Goal: Task Accomplishment & Management: Use online tool/utility

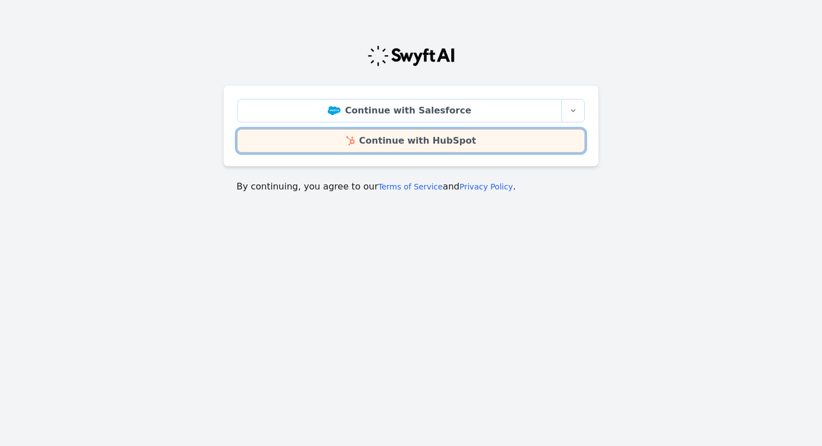
click at [438, 143] on link "Continue with HubSpot" at bounding box center [411, 140] width 348 height 23
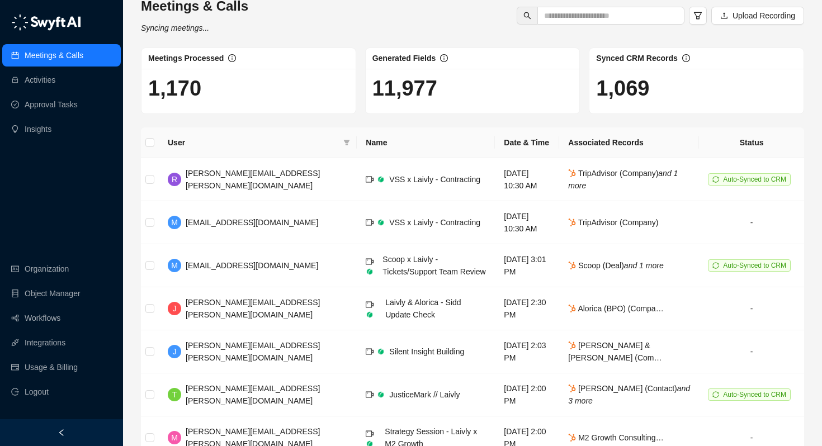
scroll to position [32, 0]
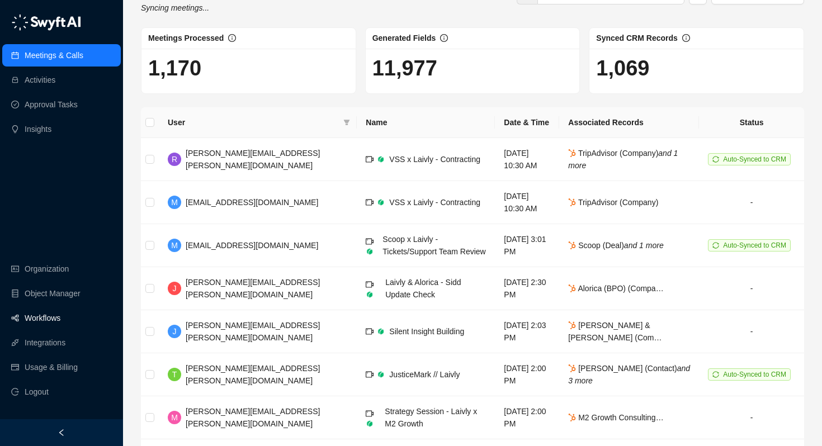
click at [41, 323] on link "Workflows" at bounding box center [43, 318] width 36 height 22
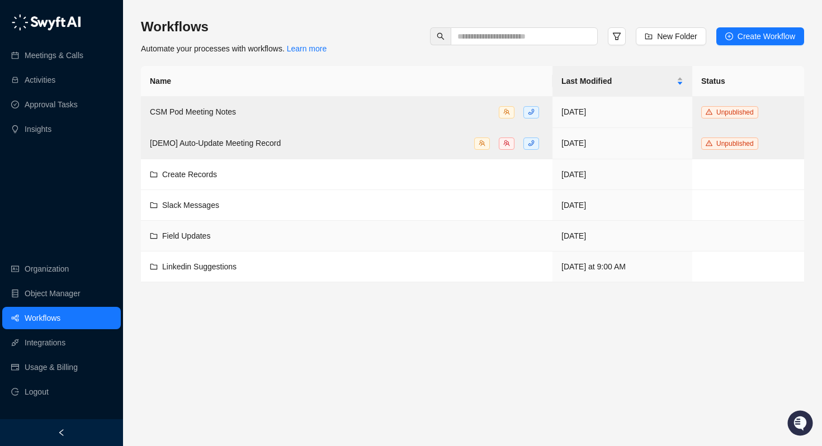
click at [186, 238] on span "Field Updates" at bounding box center [186, 236] width 48 height 9
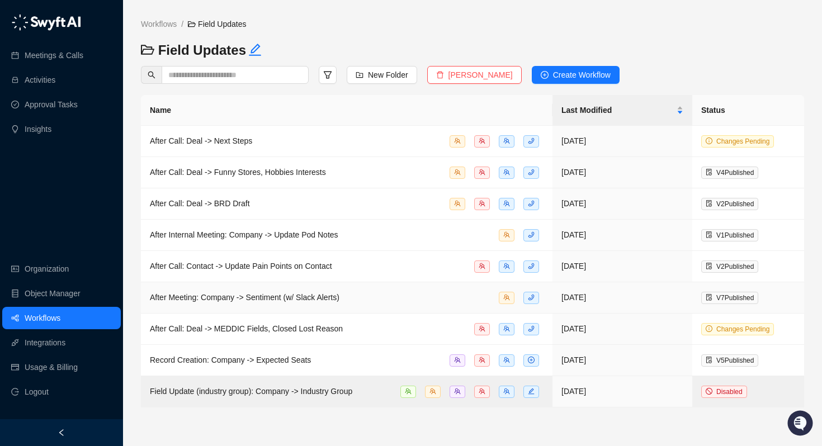
click at [238, 295] on span "After Meeting: Company -> Sentiment (w/ Slack Alerts)" at bounding box center [245, 297] width 190 height 9
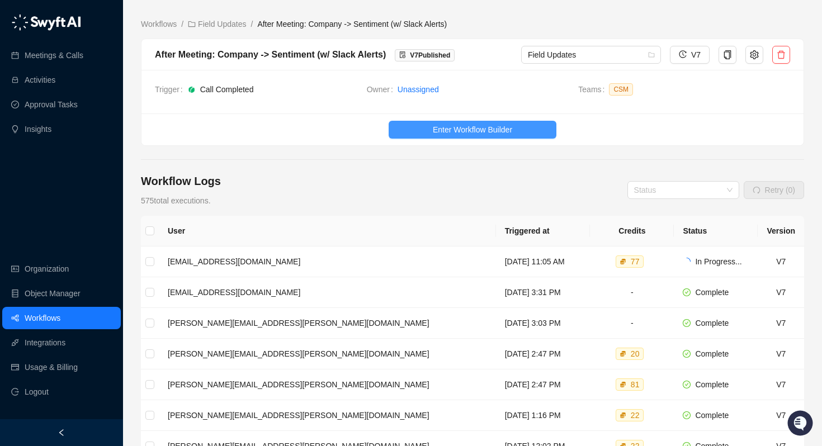
click at [454, 128] on span "Enter Workflow Builder" at bounding box center [472, 130] width 79 height 12
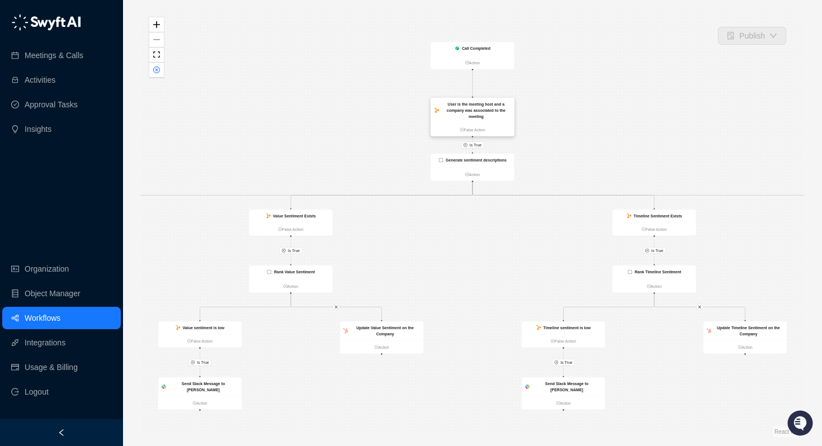
click at [467, 109] on strong "User is the meeting host and a company was associated to the meeting" at bounding box center [476, 110] width 59 height 17
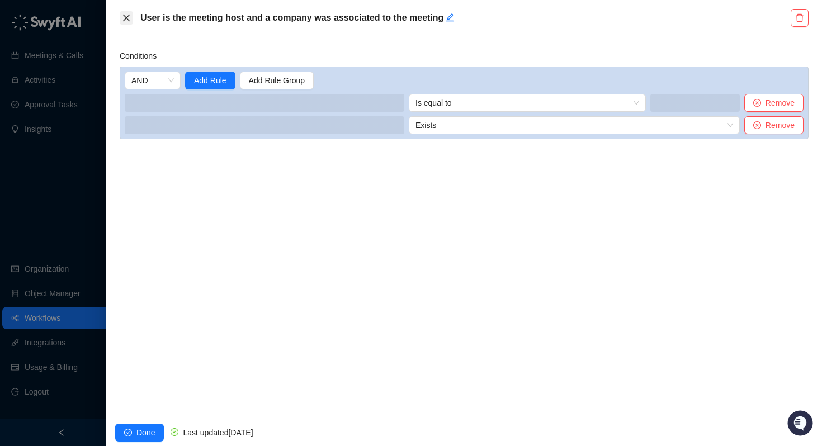
click at [126, 19] on icon "close" at bounding box center [126, 17] width 9 height 9
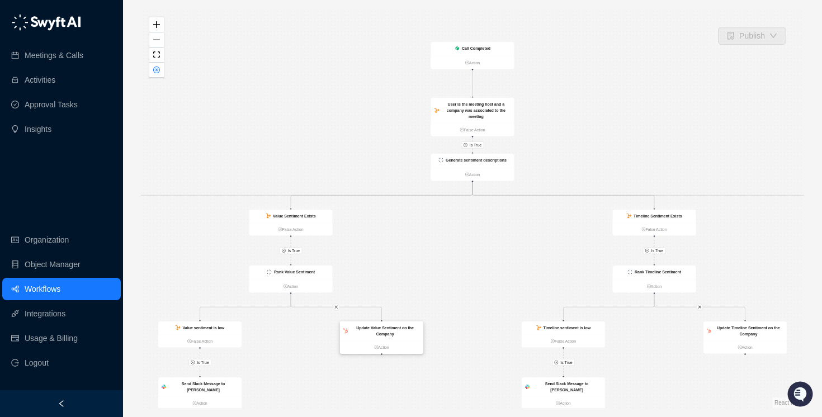
click at [393, 332] on strong "Update Value Sentiment on the Company" at bounding box center [385, 331] width 58 height 11
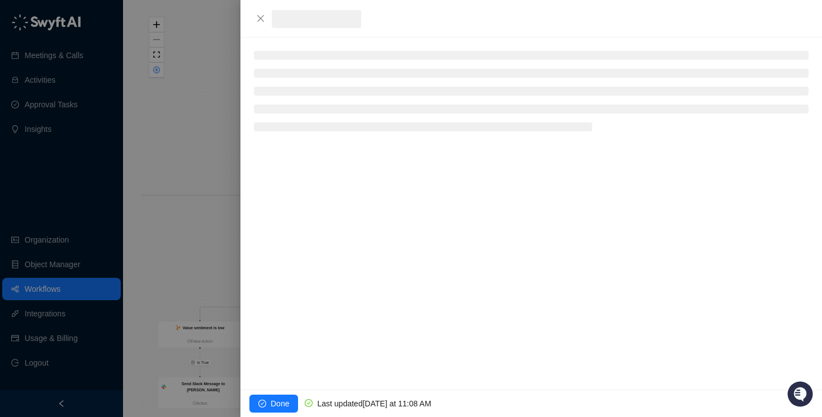
click at [393, 332] on div at bounding box center [411, 208] width 822 height 417
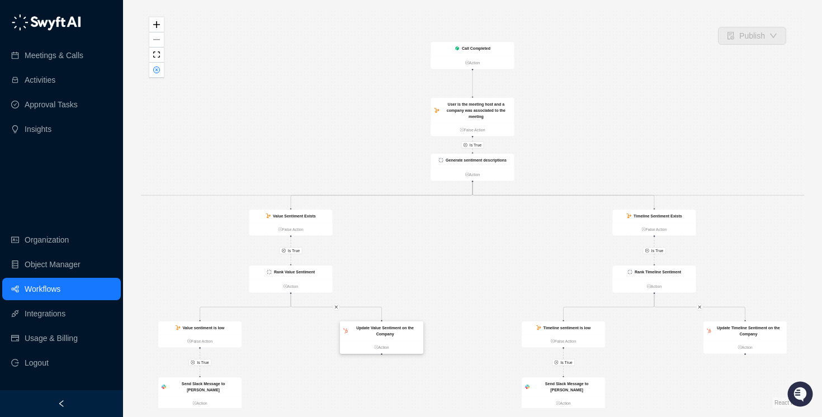
click at [393, 332] on strong "Update Value Sentiment on the Company" at bounding box center [385, 331] width 58 height 11
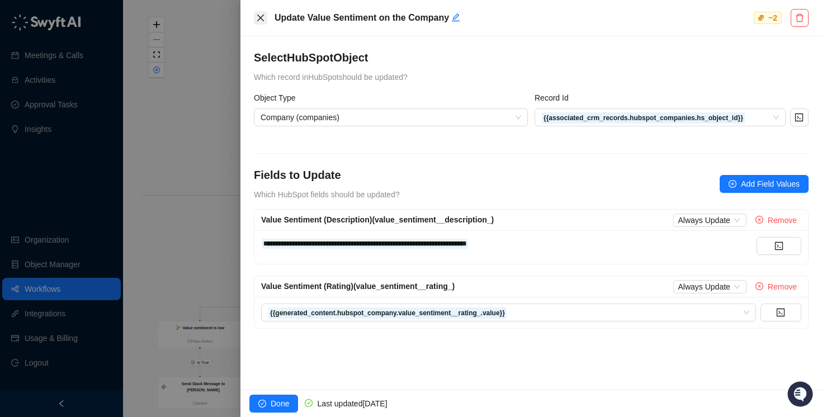
click at [260, 19] on icon "close" at bounding box center [260, 17] width 9 height 9
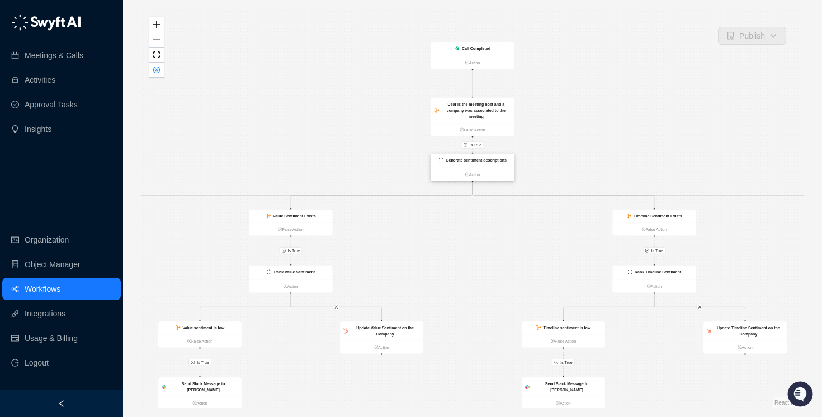
click at [473, 156] on div "Generate sentiment descriptions" at bounding box center [472, 161] width 83 height 14
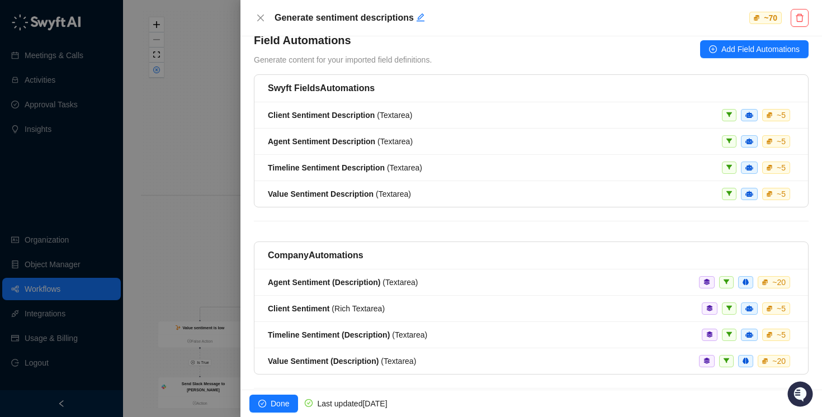
scroll to position [87, 0]
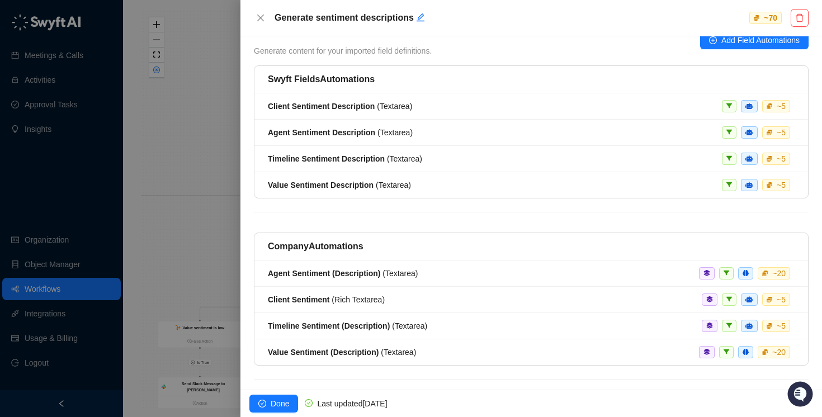
click at [220, 192] on div at bounding box center [411, 208] width 822 height 417
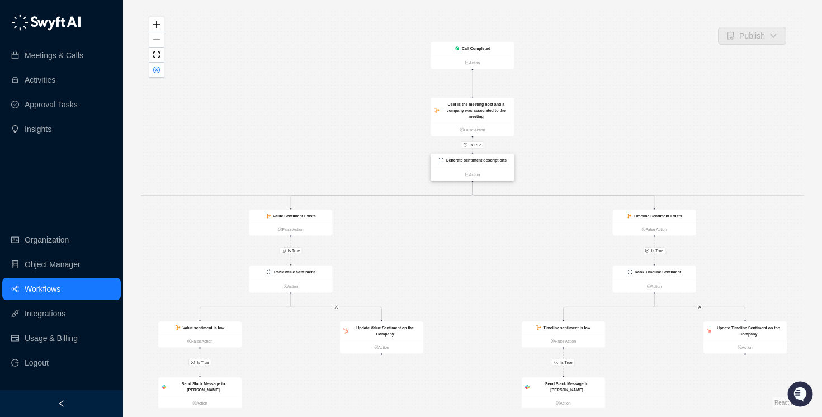
click at [474, 163] on div "Generate sentiment descriptions" at bounding box center [476, 160] width 61 height 6
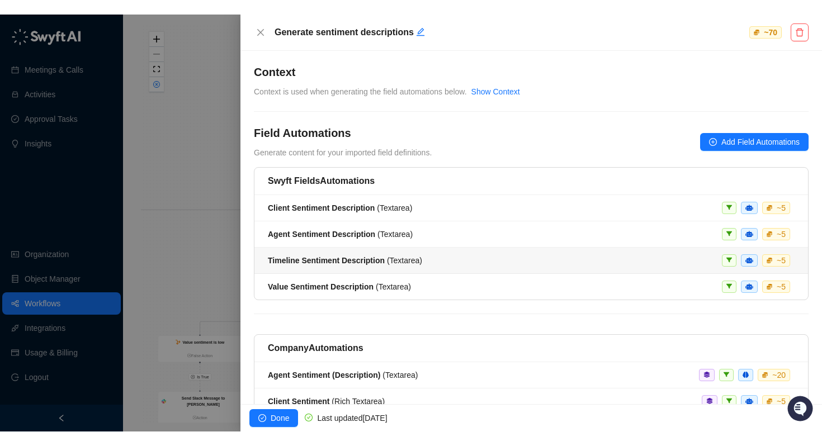
scroll to position [104, 0]
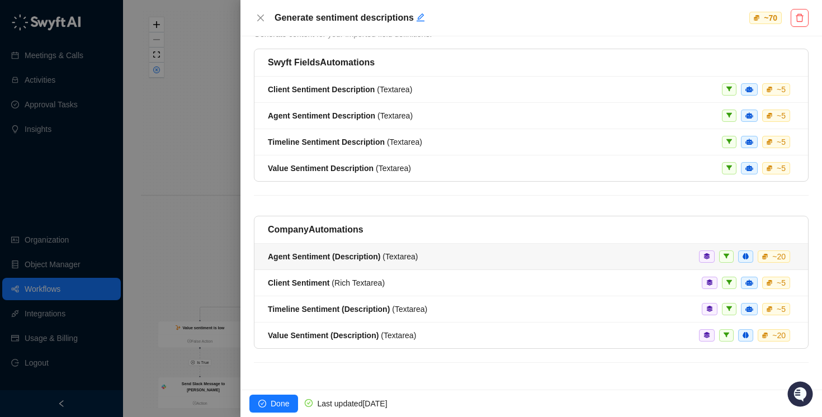
click at [482, 254] on div "Agent Sentiment (Description) ( Textarea ) ~ 20" at bounding box center [531, 257] width 527 height 12
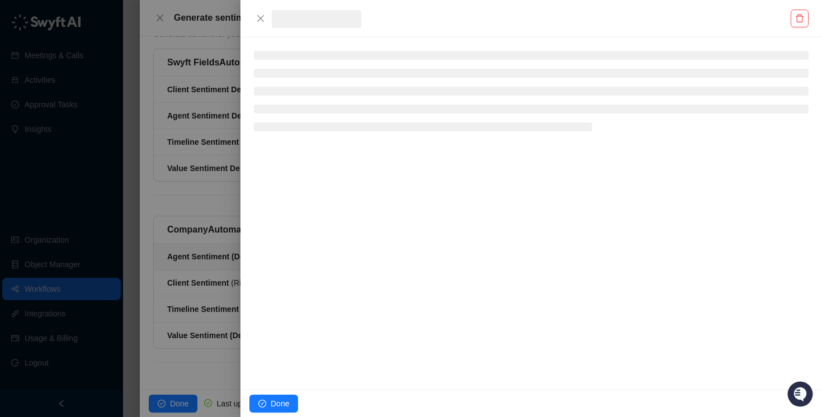
click at [445, 7] on div at bounding box center [532, 18] width 582 height 37
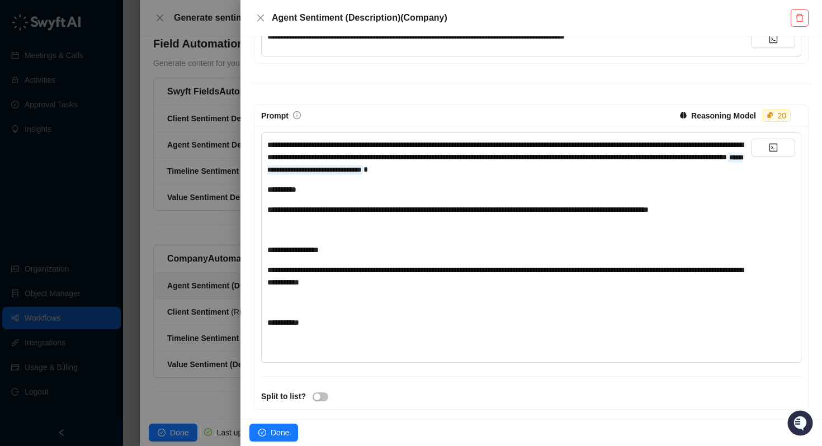
scroll to position [271, 0]
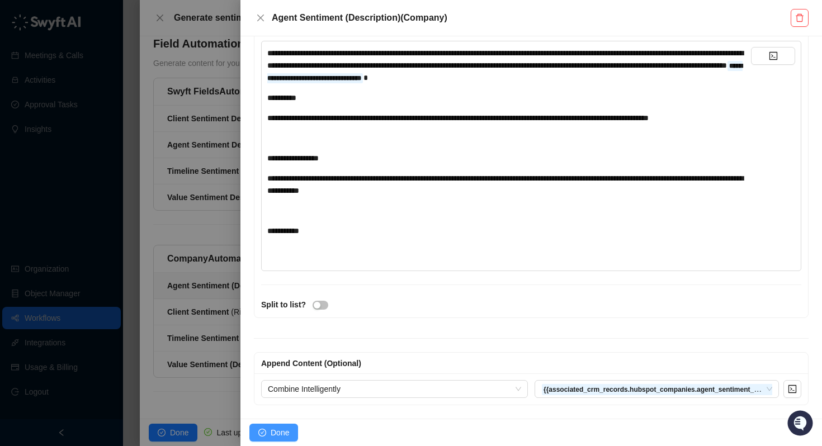
click at [283, 431] on span "Done" at bounding box center [280, 433] width 18 height 12
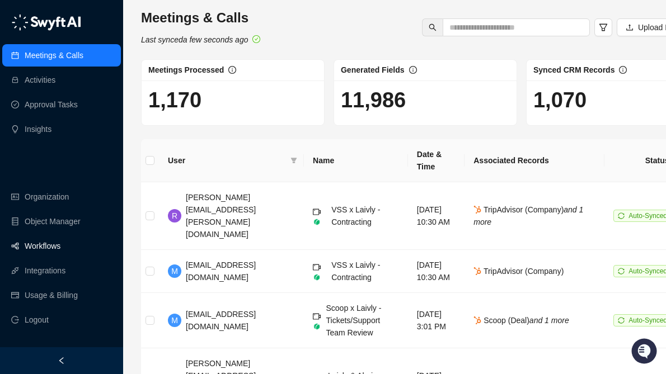
click at [44, 244] on link "Workflows" at bounding box center [43, 246] width 36 height 22
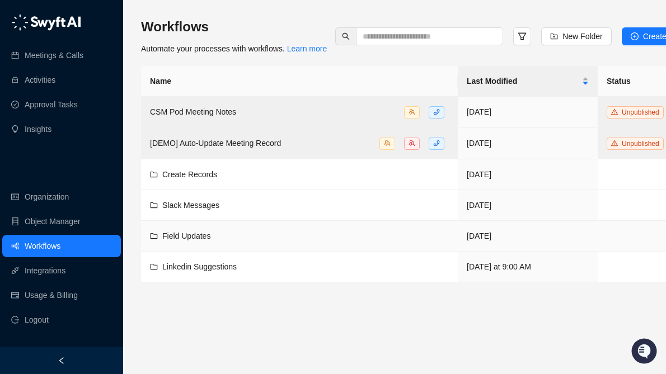
click at [187, 241] on span "Field Updates" at bounding box center [186, 236] width 48 height 9
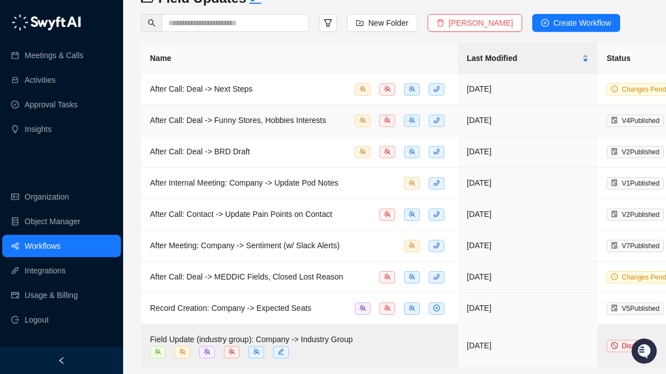
scroll to position [52, 0]
click at [234, 180] on span "After Internal Meeting: Company -> Update Pod Notes" at bounding box center [244, 182] width 189 height 9
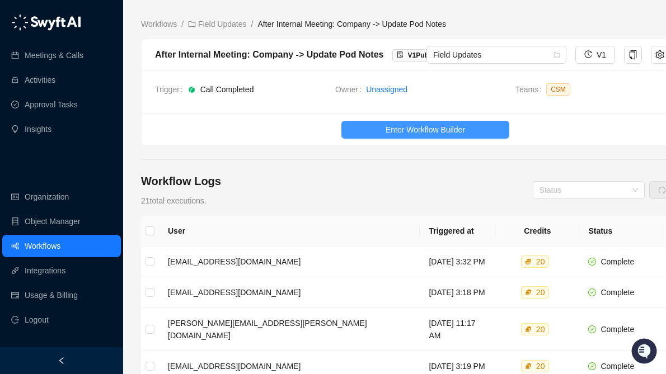
click at [376, 126] on button "Enter Workflow Builder" at bounding box center [425, 130] width 168 height 18
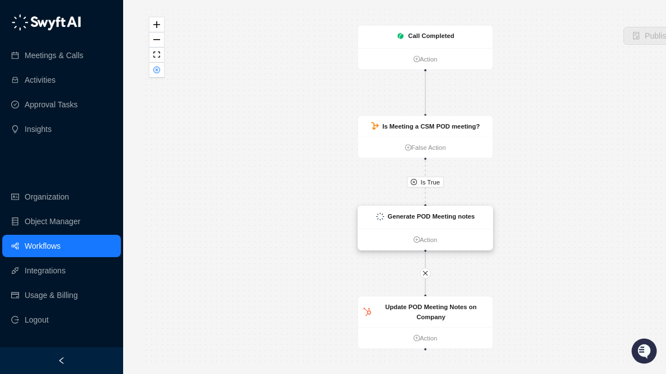
click at [411, 225] on div "Generate POD Meeting notes" at bounding box center [425, 217] width 135 height 22
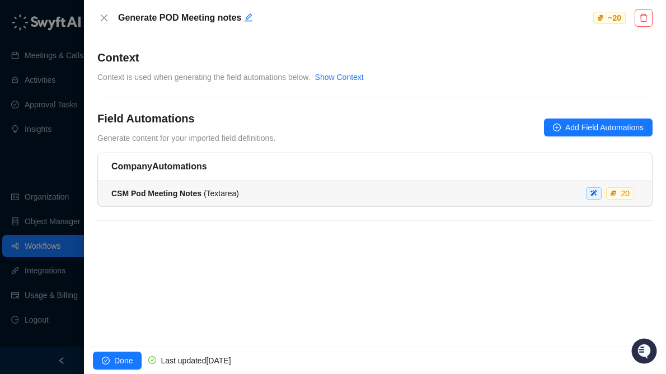
click at [154, 193] on strong "CSM Pod Meeting Notes" at bounding box center [156, 193] width 90 height 9
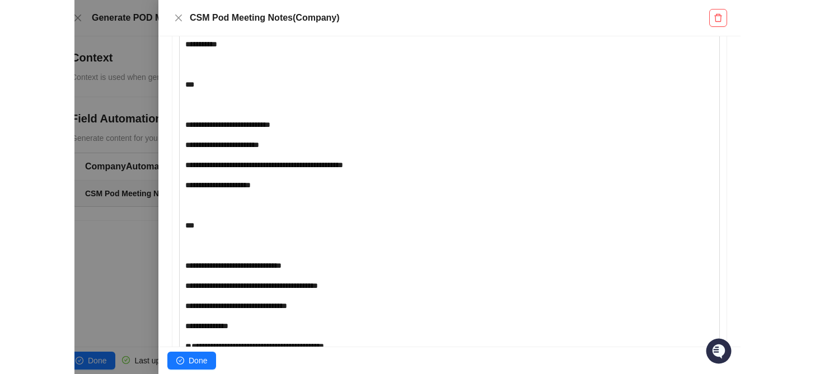
scroll to position [399, 0]
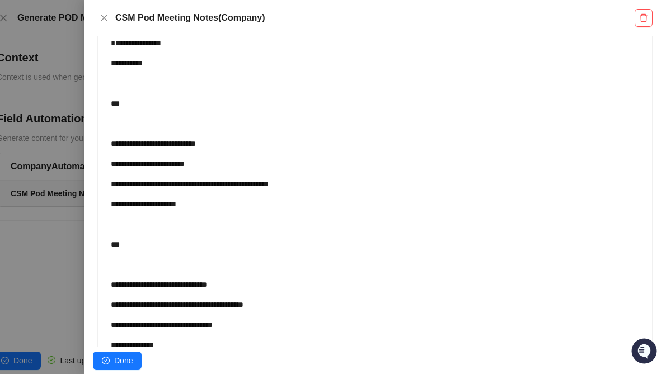
click at [208, 218] on div "**********" at bounding box center [353, 274] width 484 height 717
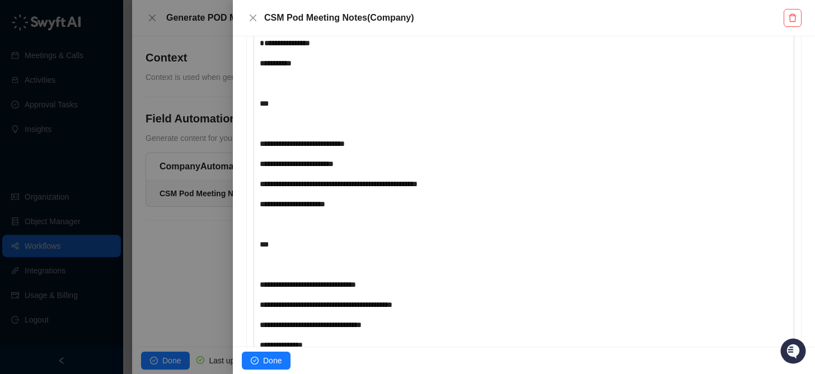
click at [201, 149] on div at bounding box center [407, 187] width 815 height 374
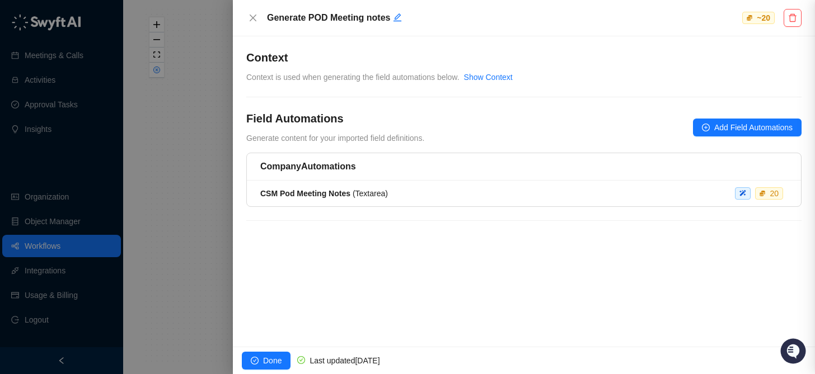
scroll to position [16, 0]
click at [178, 189] on div at bounding box center [407, 187] width 815 height 374
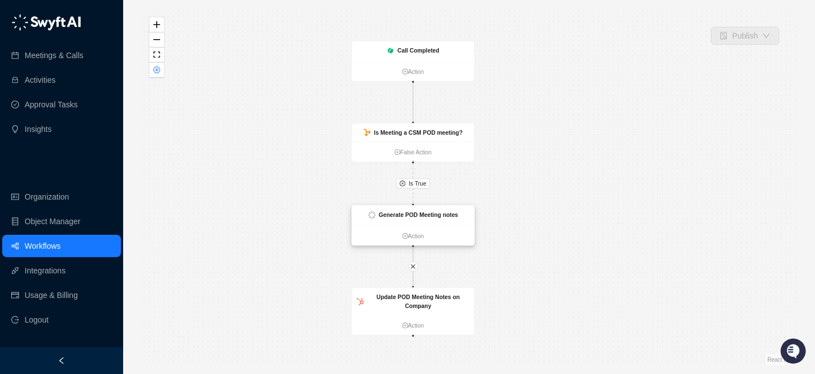
click at [413, 221] on div "Generate POD Meeting notes" at bounding box center [412, 216] width 123 height 21
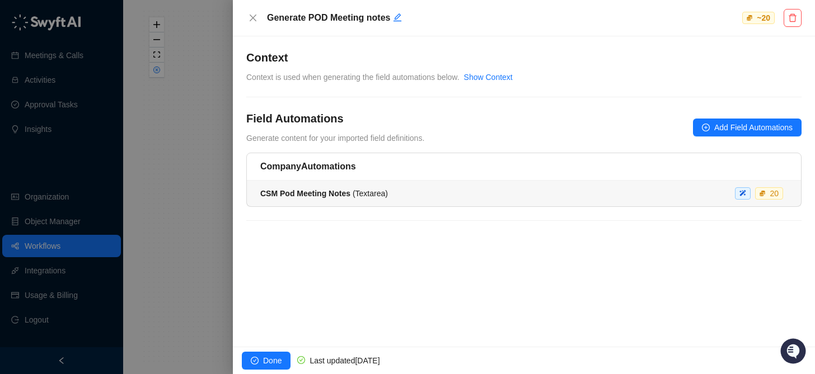
click at [332, 196] on strong "CSM Pod Meeting Notes" at bounding box center [305, 193] width 90 height 9
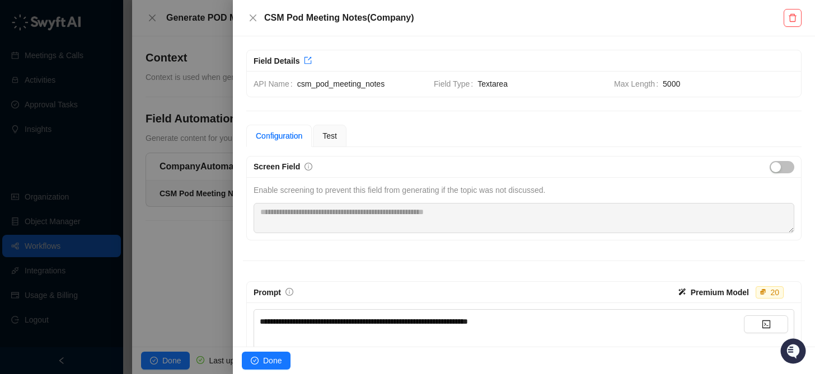
scroll to position [323, 0]
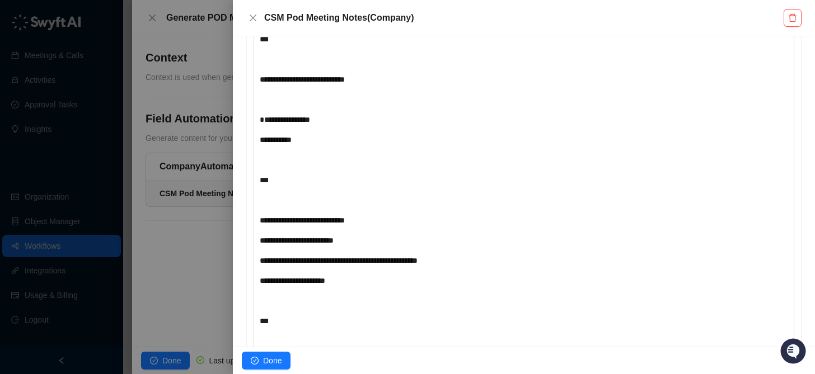
click at [321, 195] on div "﻿" at bounding box center [502, 200] width 484 height 12
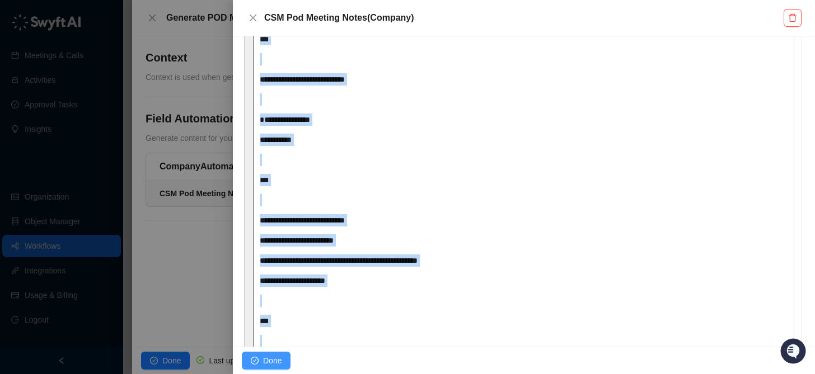
click at [275, 358] on span "Done" at bounding box center [272, 361] width 18 height 12
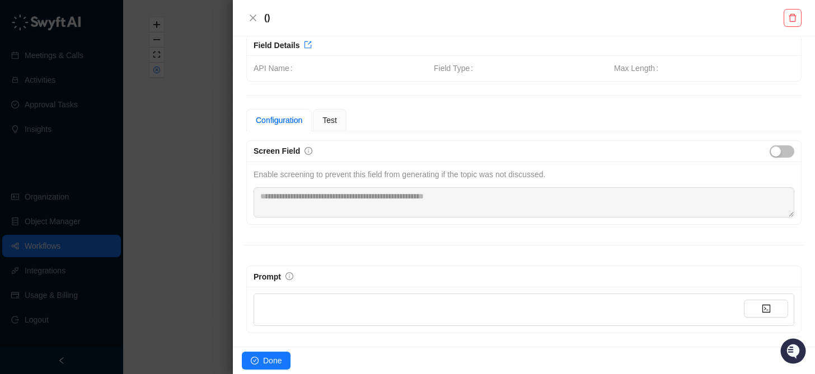
scroll to position [16, 0]
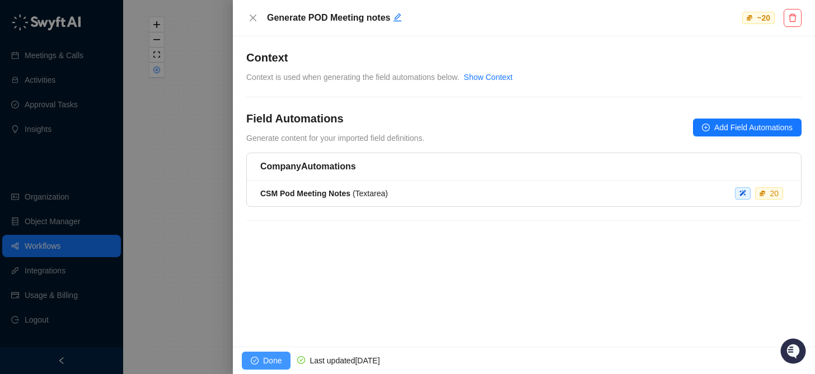
click at [274, 363] on span "Done" at bounding box center [272, 361] width 18 height 12
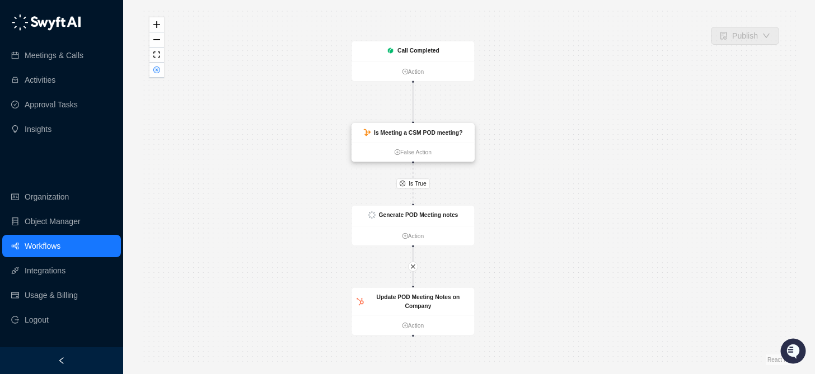
click at [404, 138] on div "Is Meeting a CSM POD meeting?" at bounding box center [412, 133] width 123 height 19
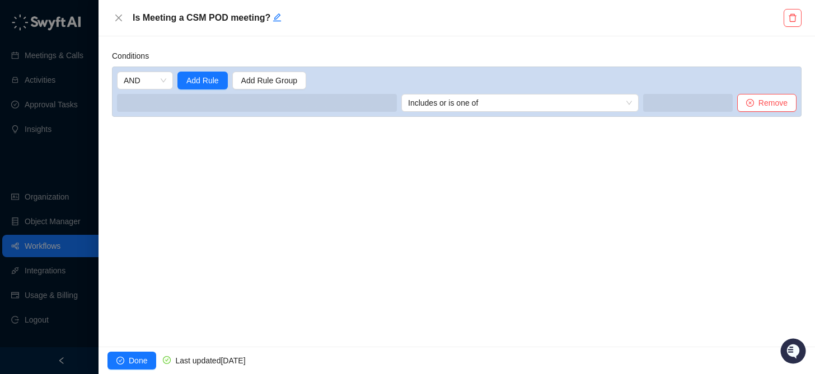
click at [126, 349] on div "Done Last updated [DATE]" at bounding box center [456, 360] width 716 height 27
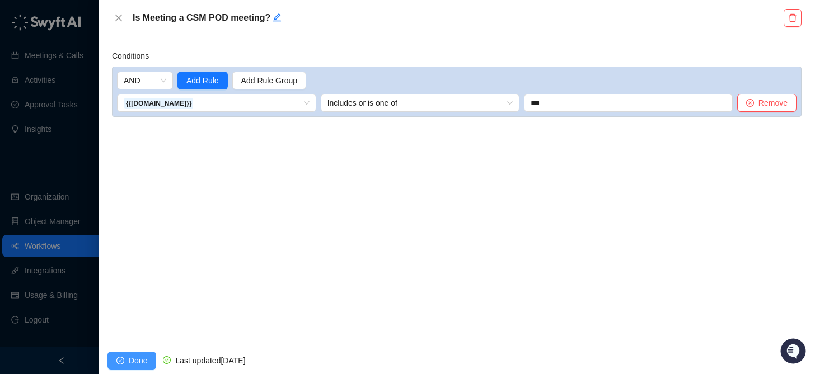
click at [126, 361] on button "Done" at bounding box center [131, 361] width 49 height 18
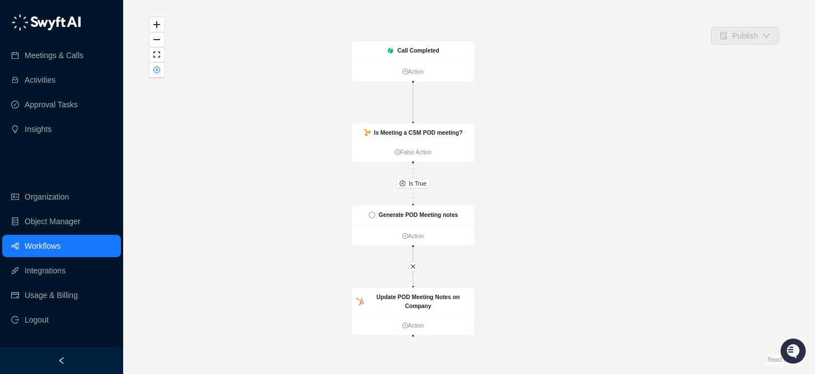
click at [60, 242] on link "Workflows" at bounding box center [43, 246] width 36 height 22
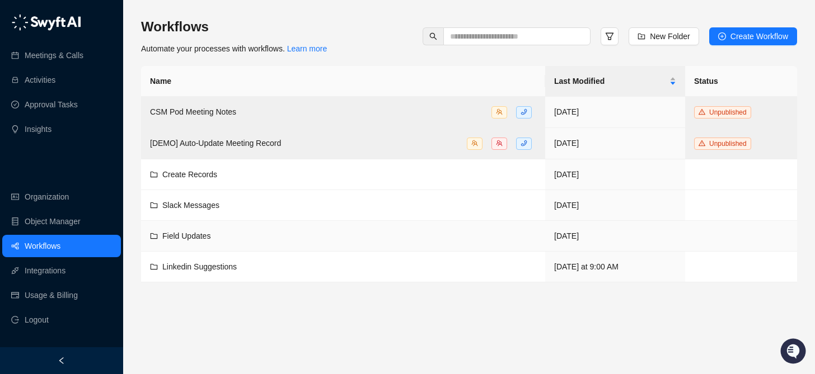
click at [189, 236] on span "Field Updates" at bounding box center [186, 236] width 48 height 9
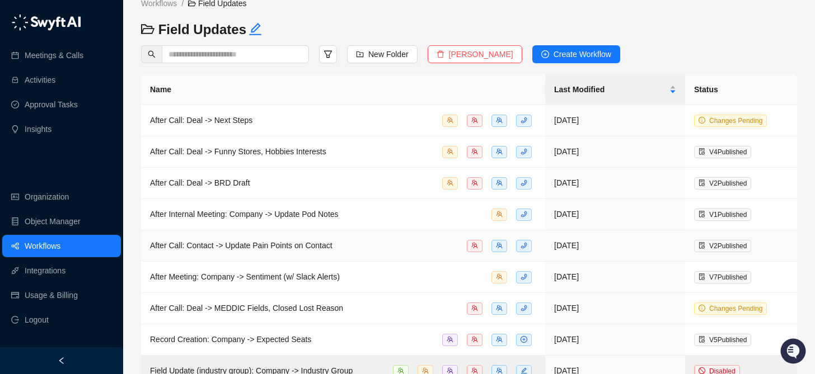
scroll to position [23, 0]
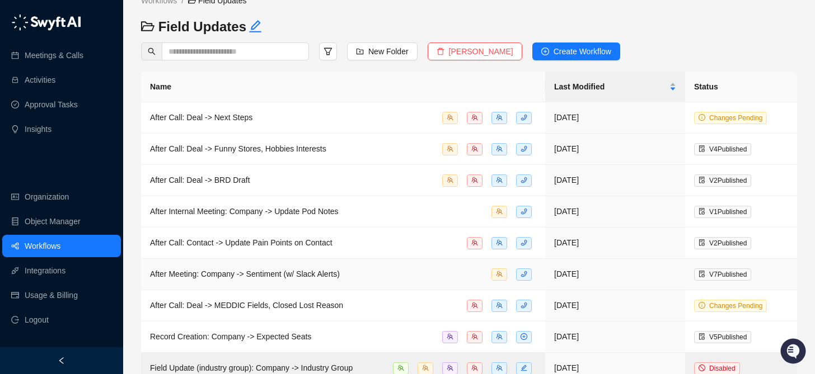
click at [242, 266] on td "After Meeting: Company -> Sentiment (w/ Slack Alerts)" at bounding box center [343, 274] width 404 height 31
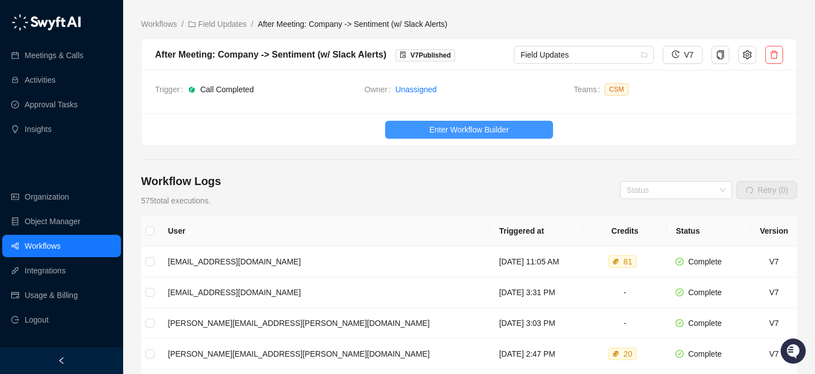
click at [437, 126] on span "Enter Workflow Builder" at bounding box center [468, 130] width 79 height 12
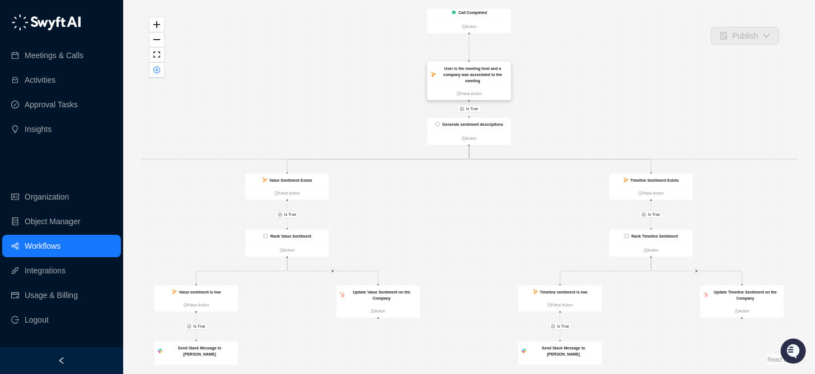
click at [454, 70] on div "User is the meeting host and a company was associated to the meeting" at bounding box center [471, 74] width 69 height 18
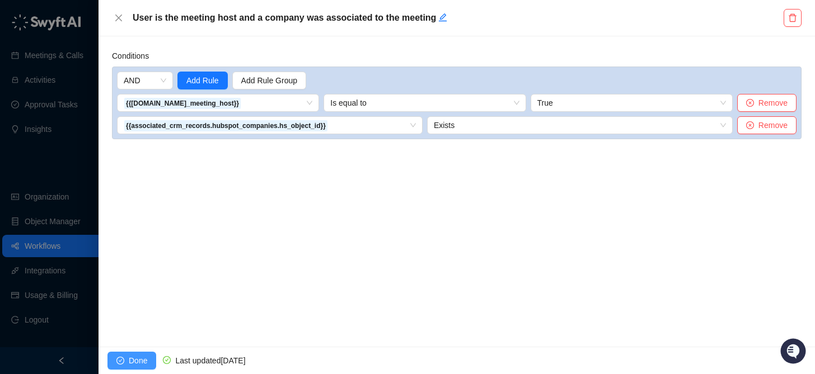
click at [126, 354] on button "Done" at bounding box center [131, 361] width 49 height 18
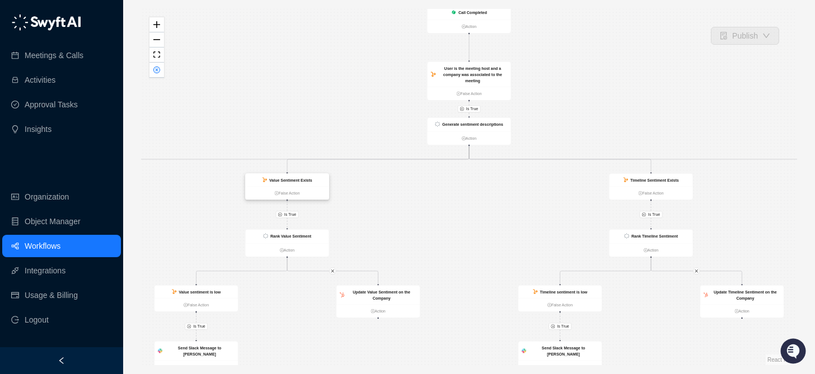
click at [298, 183] on div "Value Sentiment Exists" at bounding box center [287, 180] width 83 height 13
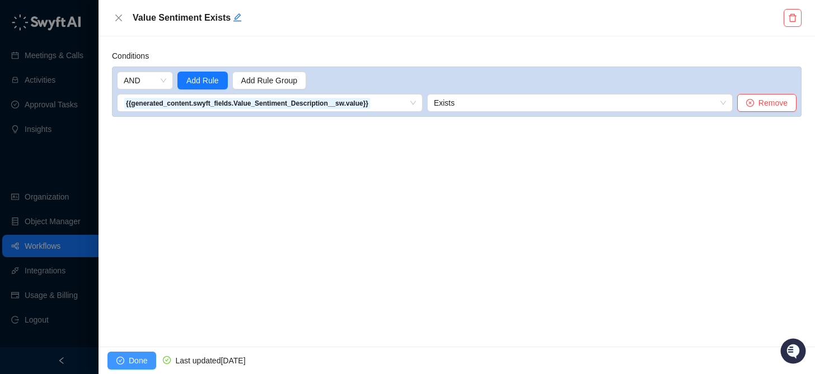
click at [144, 356] on span "Done" at bounding box center [138, 361] width 18 height 12
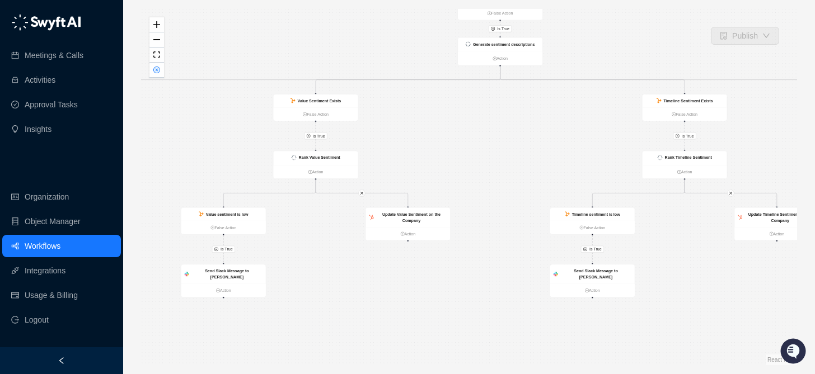
drag, startPoint x: 521, startPoint y: 194, endPoint x: 548, endPoint y: 114, distance: 84.0
click at [548, 114] on div "Is True Is True Is True Is True Is True Is True Is True Is True Is True Call Co…" at bounding box center [469, 187] width 656 height 356
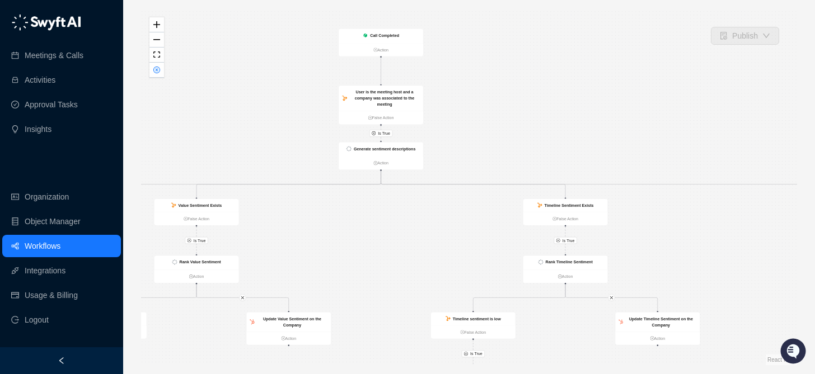
drag, startPoint x: 460, startPoint y: 153, endPoint x: 346, endPoint y: 255, distance: 152.9
click at [346, 255] on div "Is True Is True Is True Is True Is True Is True Is True Is True Is True Call Co…" at bounding box center [469, 187] width 656 height 356
click at [371, 157] on ul "Action" at bounding box center [380, 163] width 84 height 13
